Goal: Task Accomplishment & Management: Manage account settings

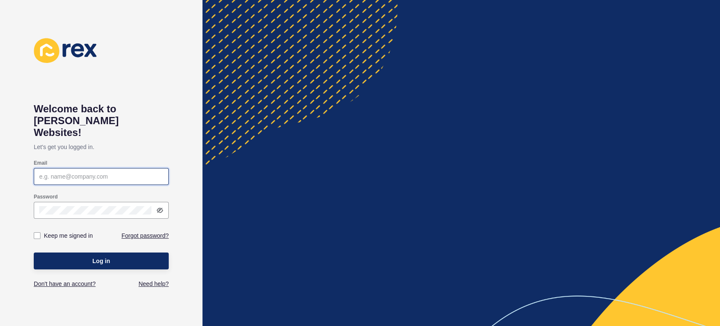
click at [78, 172] on input "Email" at bounding box center [101, 176] width 124 height 8
type input "J"
type input "[PERSON_NAME][EMAIL_ADDRESS][PERSON_NAME][DOMAIN_NAME]"
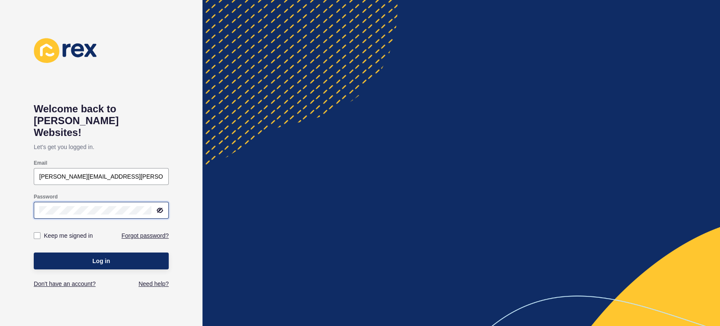
click at [34, 252] on button "Log in" at bounding box center [101, 260] width 135 height 17
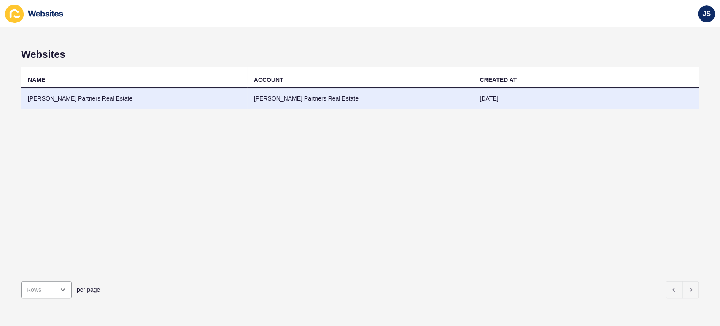
click at [172, 101] on td "[PERSON_NAME] Partners Real Estate" at bounding box center [134, 98] width 226 height 21
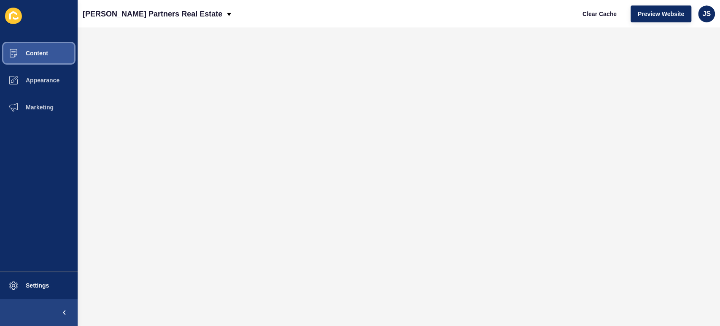
click at [48, 54] on button "Content" at bounding box center [39, 53] width 78 height 27
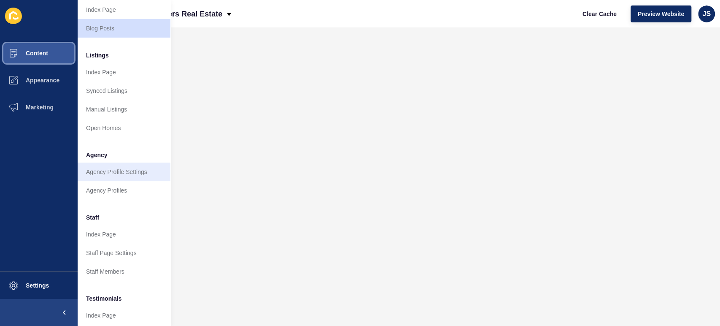
scroll to position [94, 0]
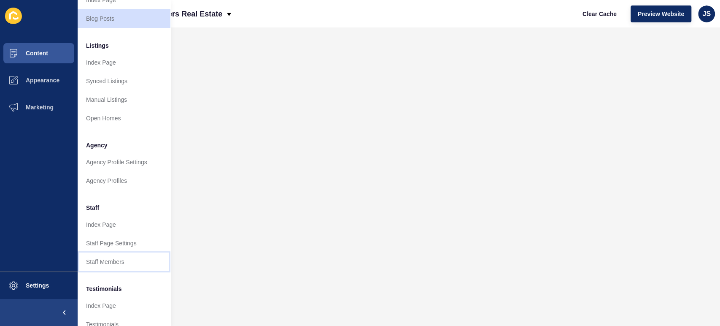
click at [117, 259] on link "Staff Members" at bounding box center [124, 261] width 93 height 19
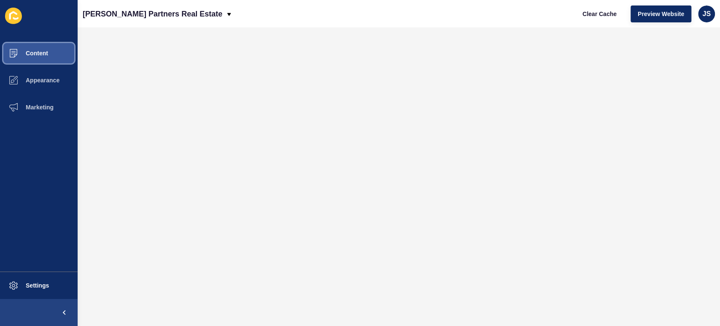
click at [54, 57] on button "Content" at bounding box center [39, 53] width 78 height 27
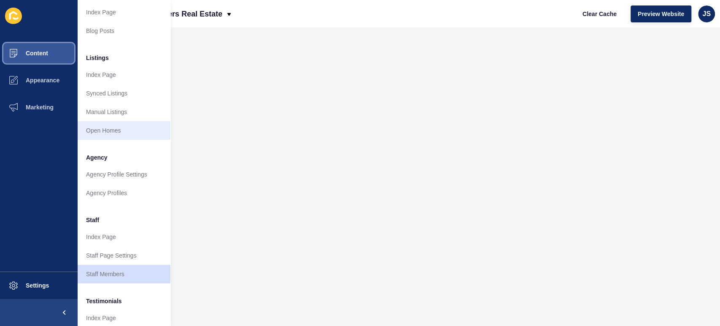
scroll to position [94, 0]
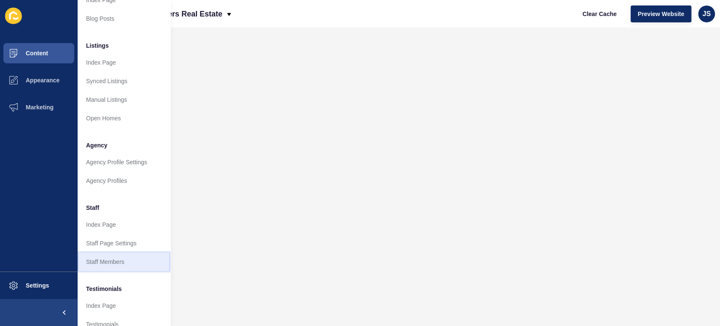
click at [103, 258] on link "Staff Members" at bounding box center [124, 261] width 93 height 19
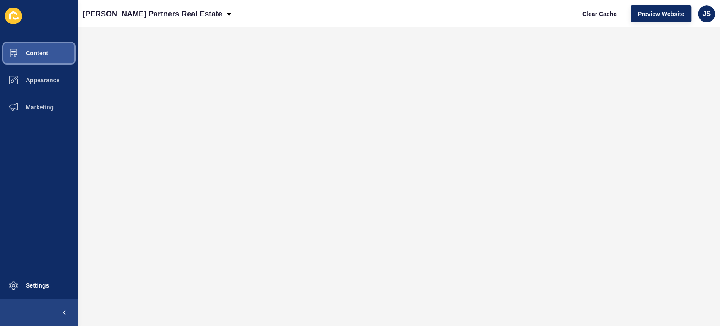
click at [37, 59] on button "Content" at bounding box center [39, 53] width 78 height 27
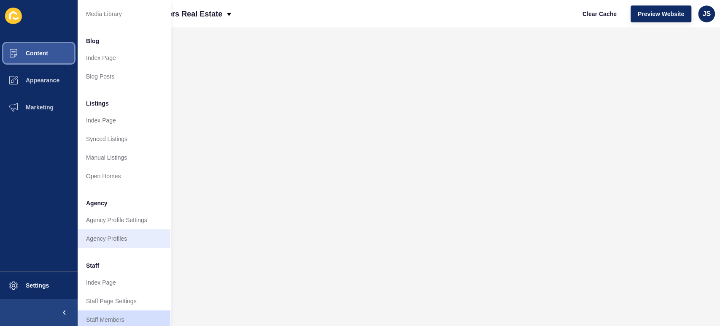
scroll to position [94, 0]
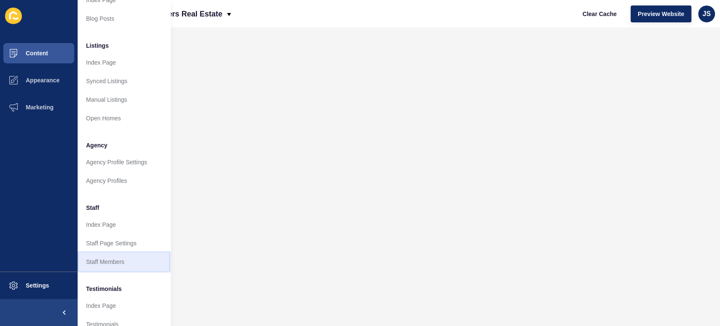
click at [106, 262] on link "Staff Members" at bounding box center [124, 261] width 93 height 19
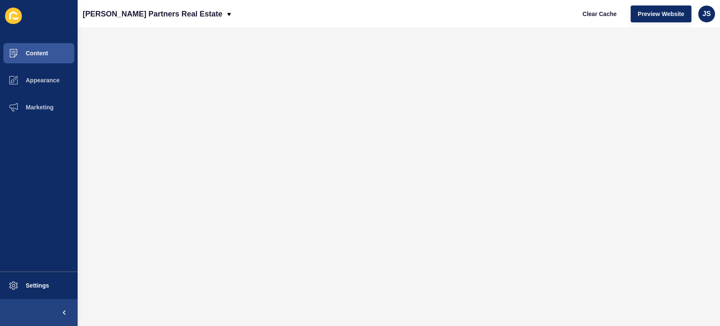
scroll to position [0, 0]
click at [51, 52] on button "Content" at bounding box center [39, 53] width 78 height 27
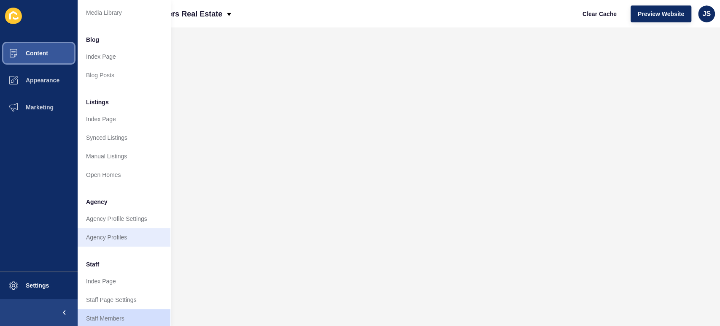
scroll to position [94, 0]
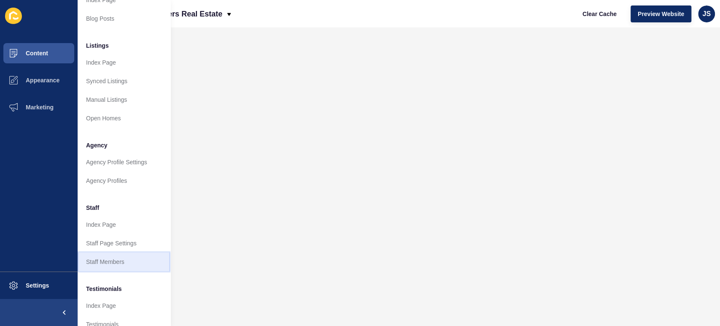
click at [102, 266] on link "Staff Members" at bounding box center [124, 261] width 93 height 19
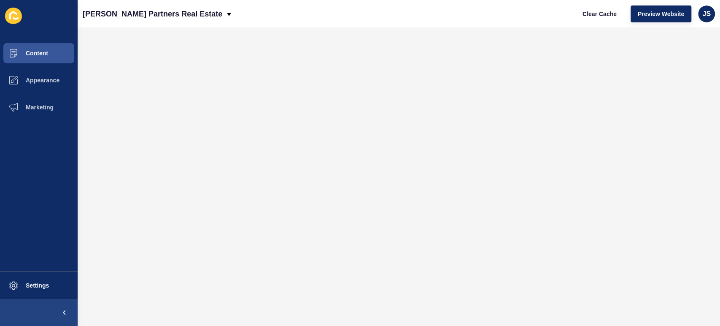
scroll to position [0, 0]
click at [48, 49] on button "Content" at bounding box center [39, 53] width 78 height 27
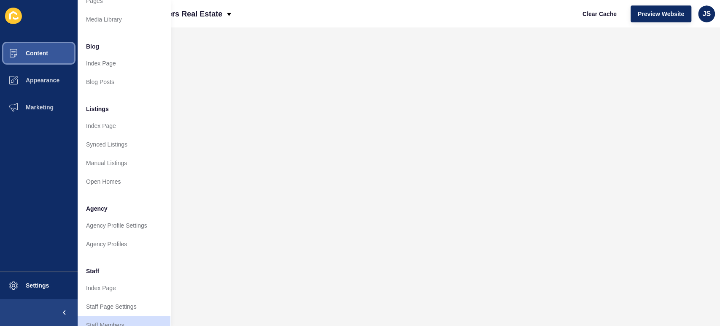
scroll to position [47, 0]
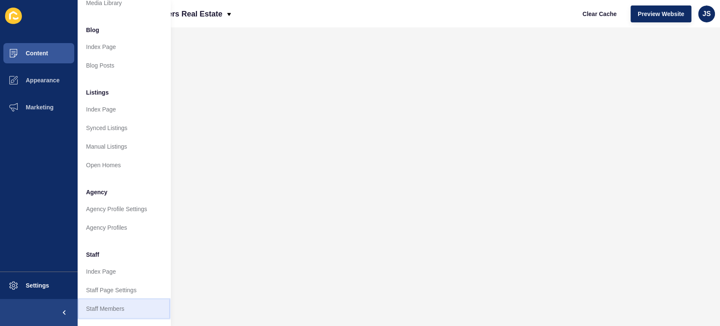
click at [105, 306] on link "Staff Members" at bounding box center [124, 308] width 93 height 19
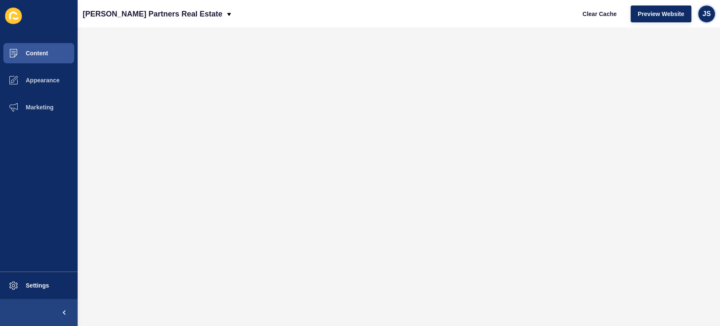
click at [707, 7] on div "JS" at bounding box center [706, 13] width 17 height 17
click at [686, 67] on link "Logout" at bounding box center [687, 70] width 62 height 19
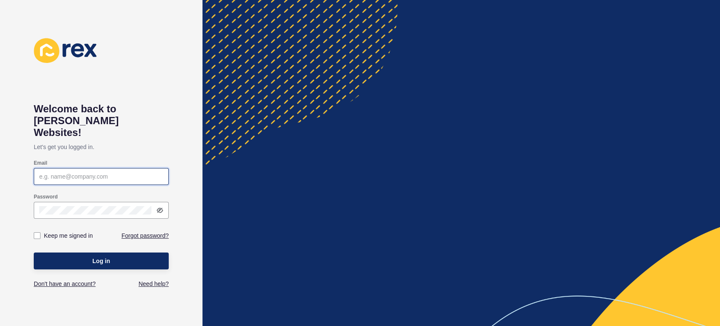
click at [57, 172] on input "Email" at bounding box center [101, 176] width 124 height 8
type input "[PERSON_NAME][EMAIL_ADDRESS][PERSON_NAME][DOMAIN_NAME]"
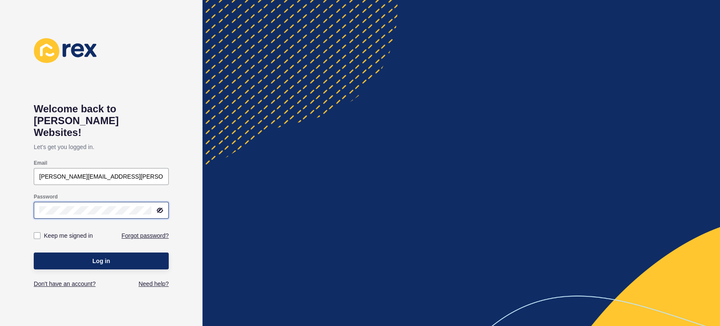
click at [34, 252] on button "Log in" at bounding box center [101, 260] width 135 height 17
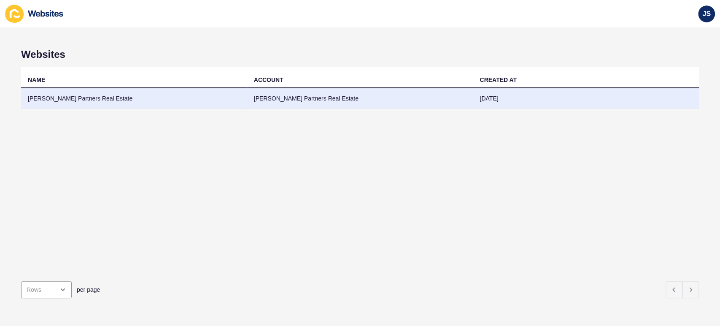
click at [94, 97] on td "[PERSON_NAME] Partners Real Estate" at bounding box center [134, 98] width 226 height 21
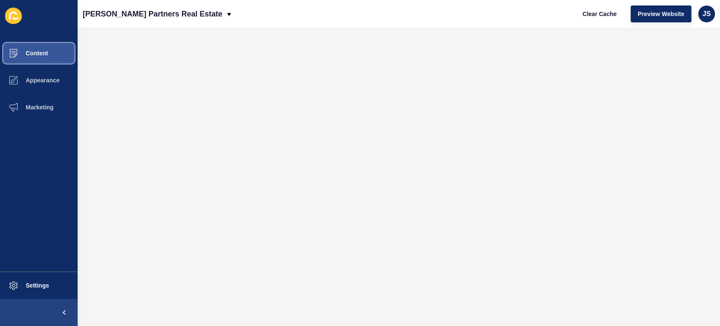
click at [40, 50] on span "Content" at bounding box center [23, 53] width 49 height 7
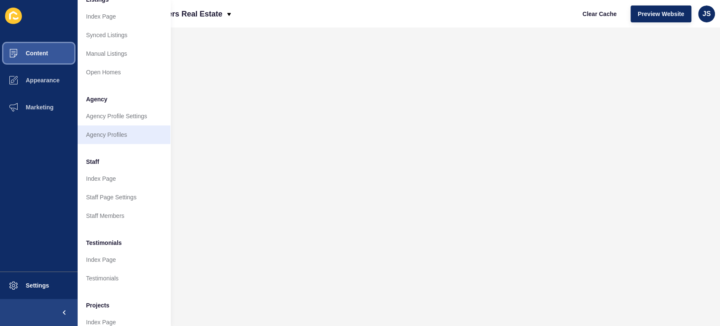
scroll to position [140, 0]
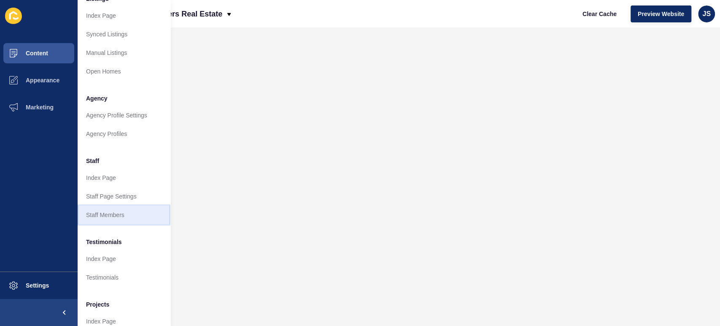
click at [115, 216] on link "Staff Members" at bounding box center [124, 214] width 93 height 19
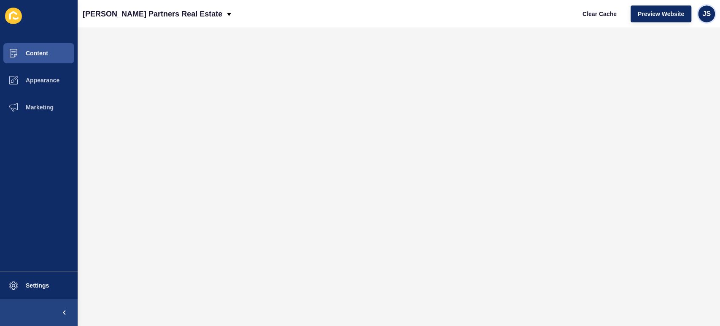
click at [709, 13] on span "JS" at bounding box center [706, 14] width 8 height 8
click at [681, 64] on link "Logout" at bounding box center [687, 70] width 62 height 19
